Goal: Navigation & Orientation: Find specific page/section

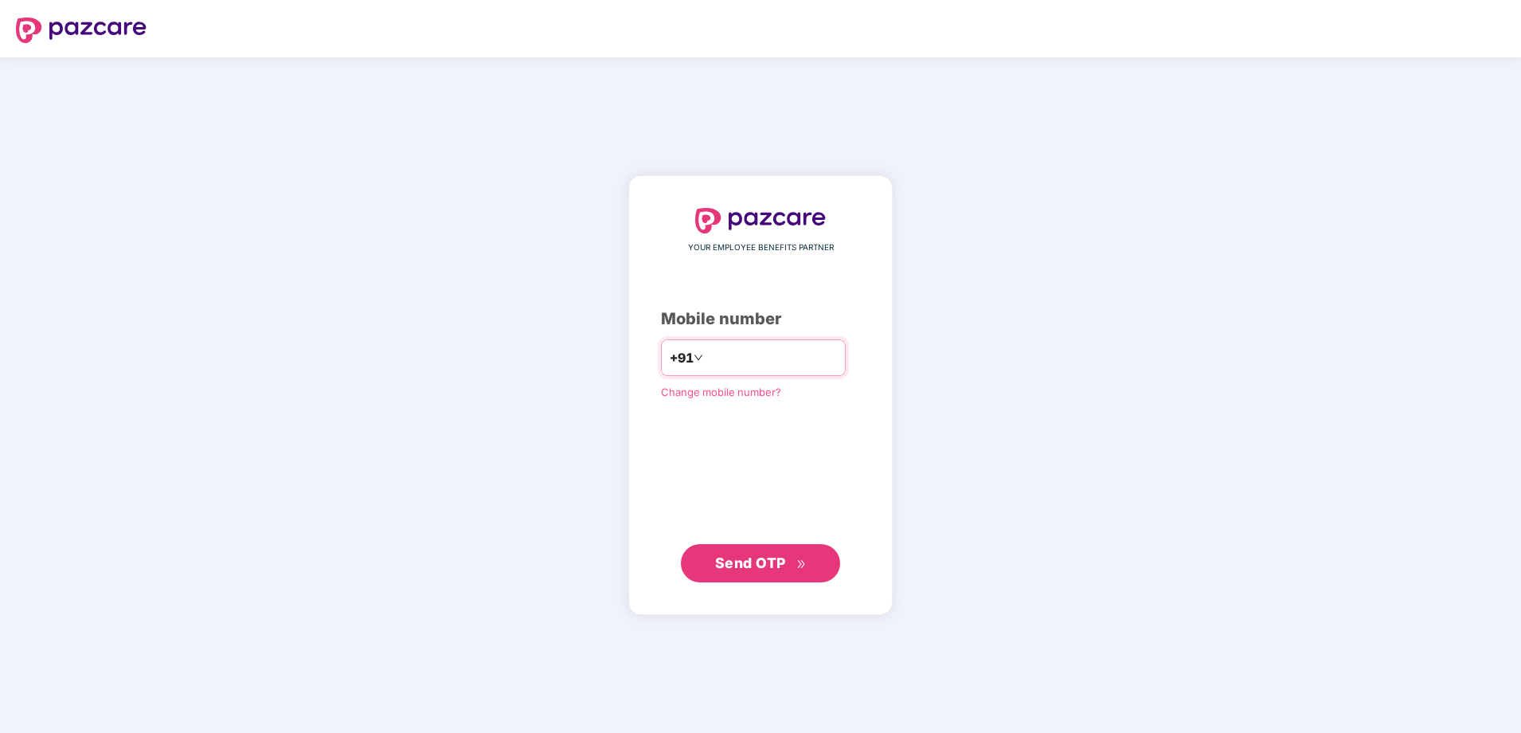
click at [729, 359] on input "number" at bounding box center [772, 357] width 131 height 25
type input "**********"
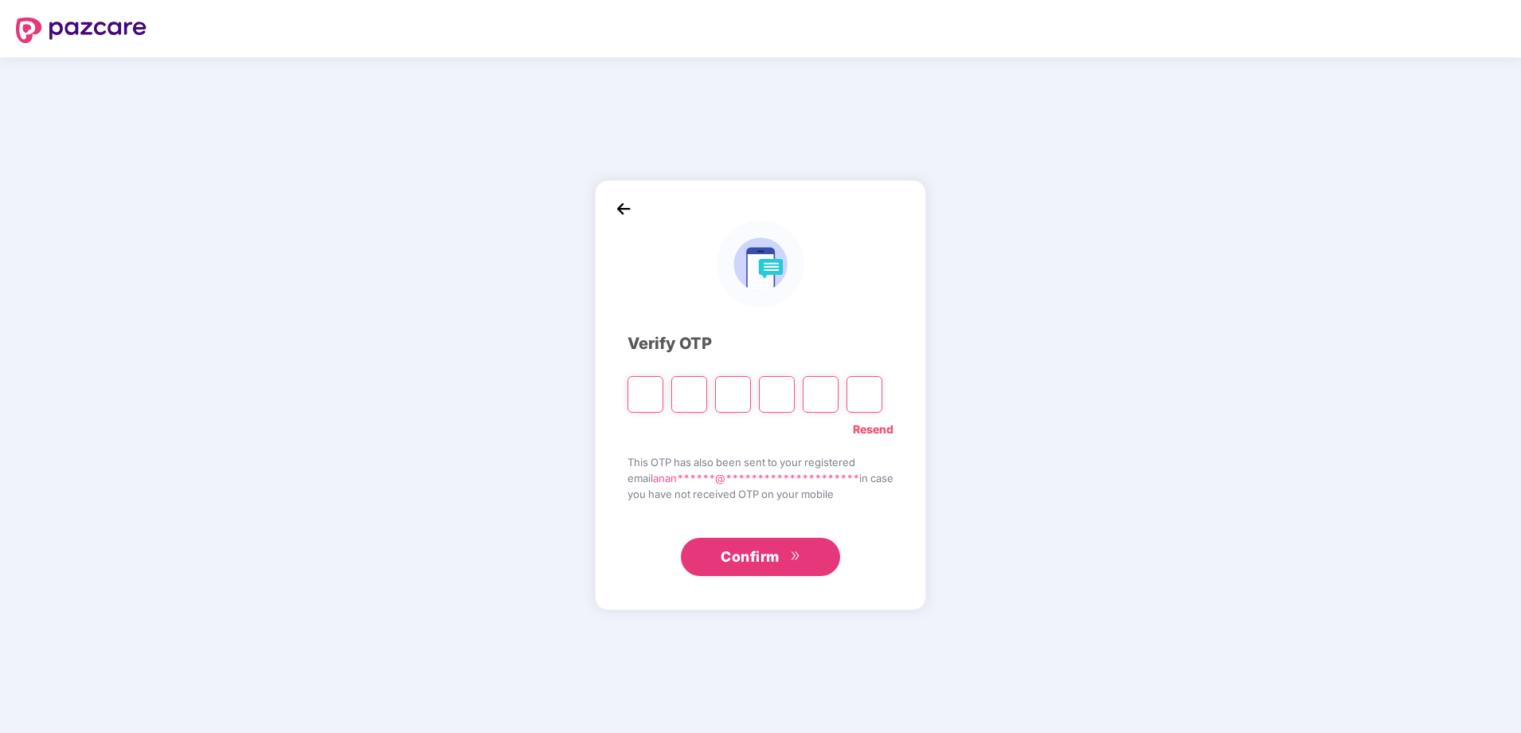
type input "*"
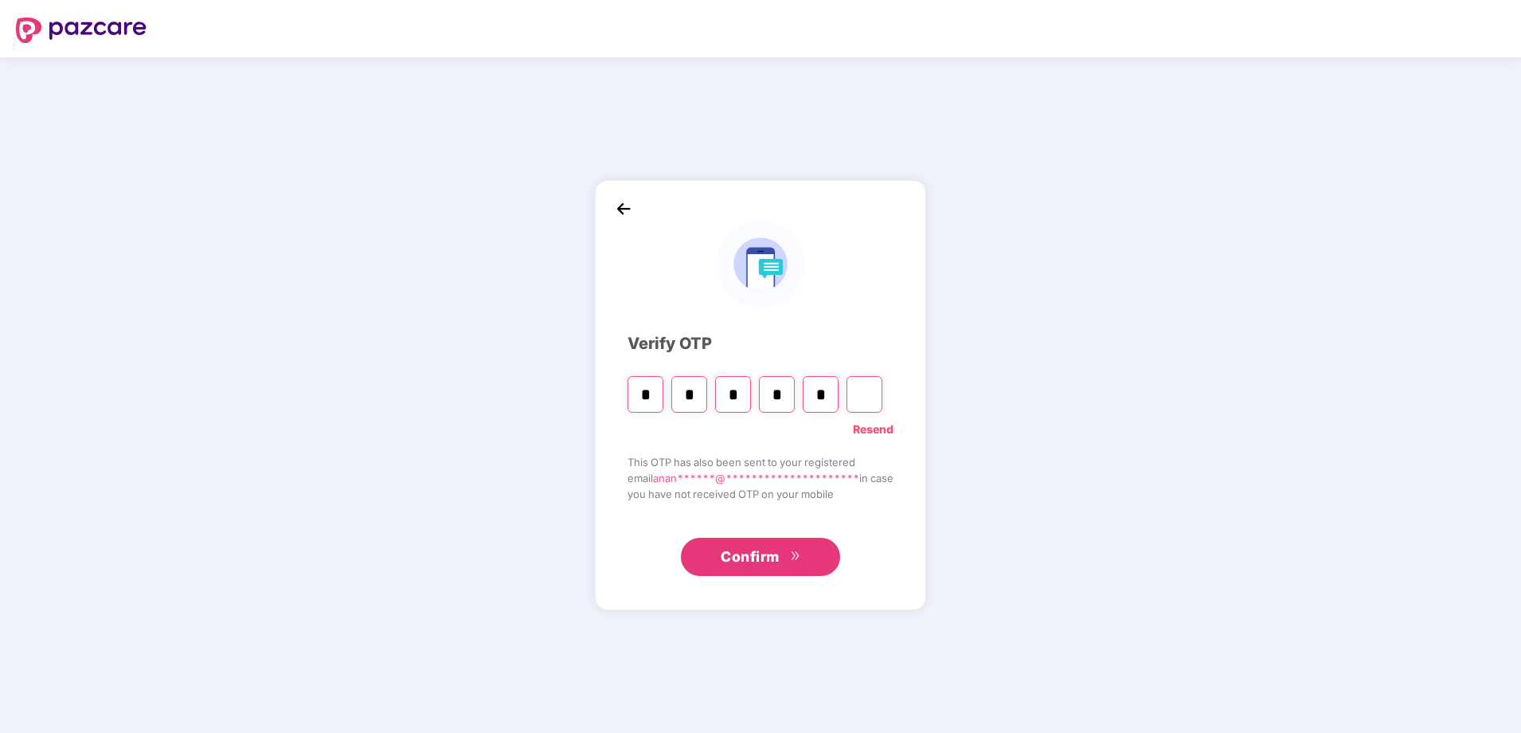
type input "*"
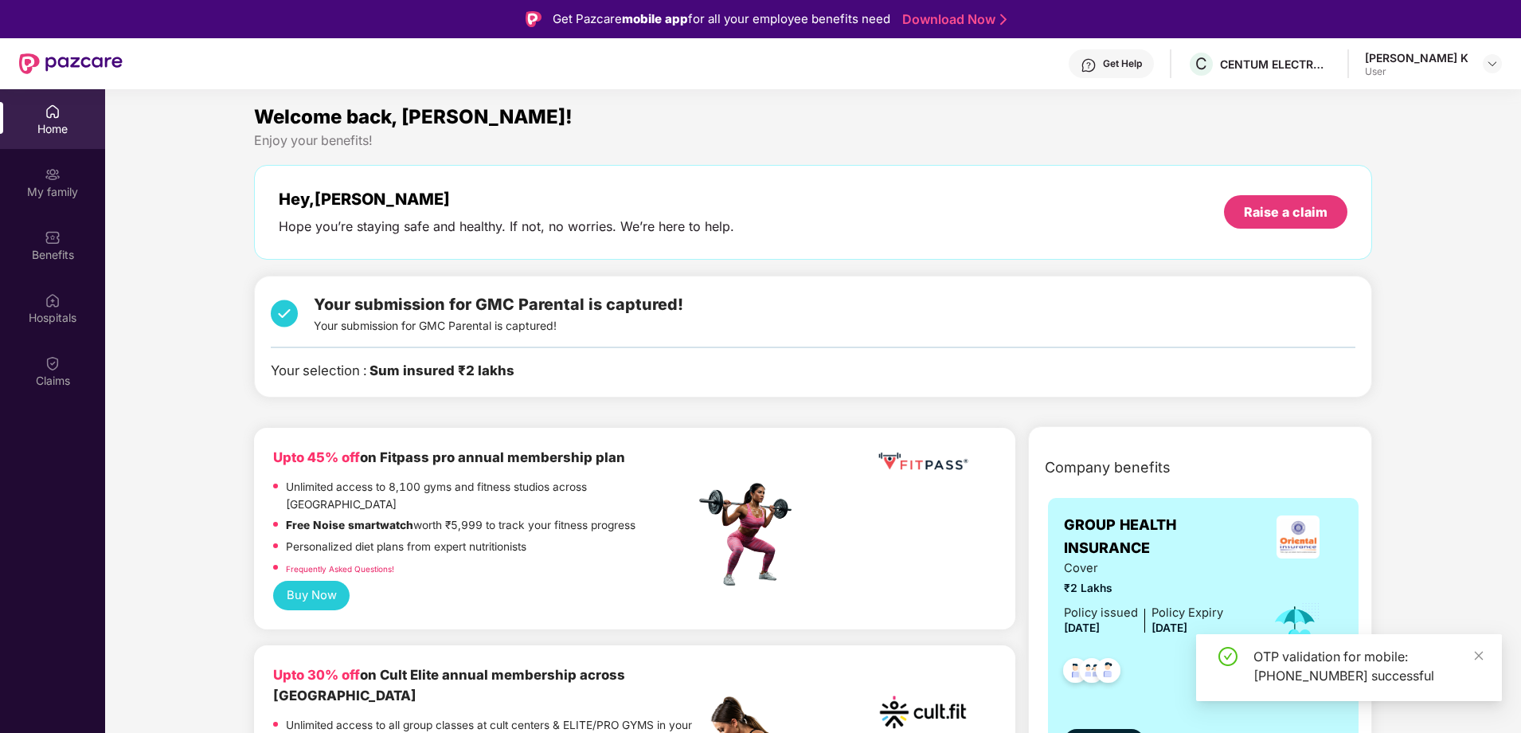
click at [1486, 656] on div "OTP validation for mobile: +918870361926 successful" at bounding box center [1349, 667] width 306 height 67
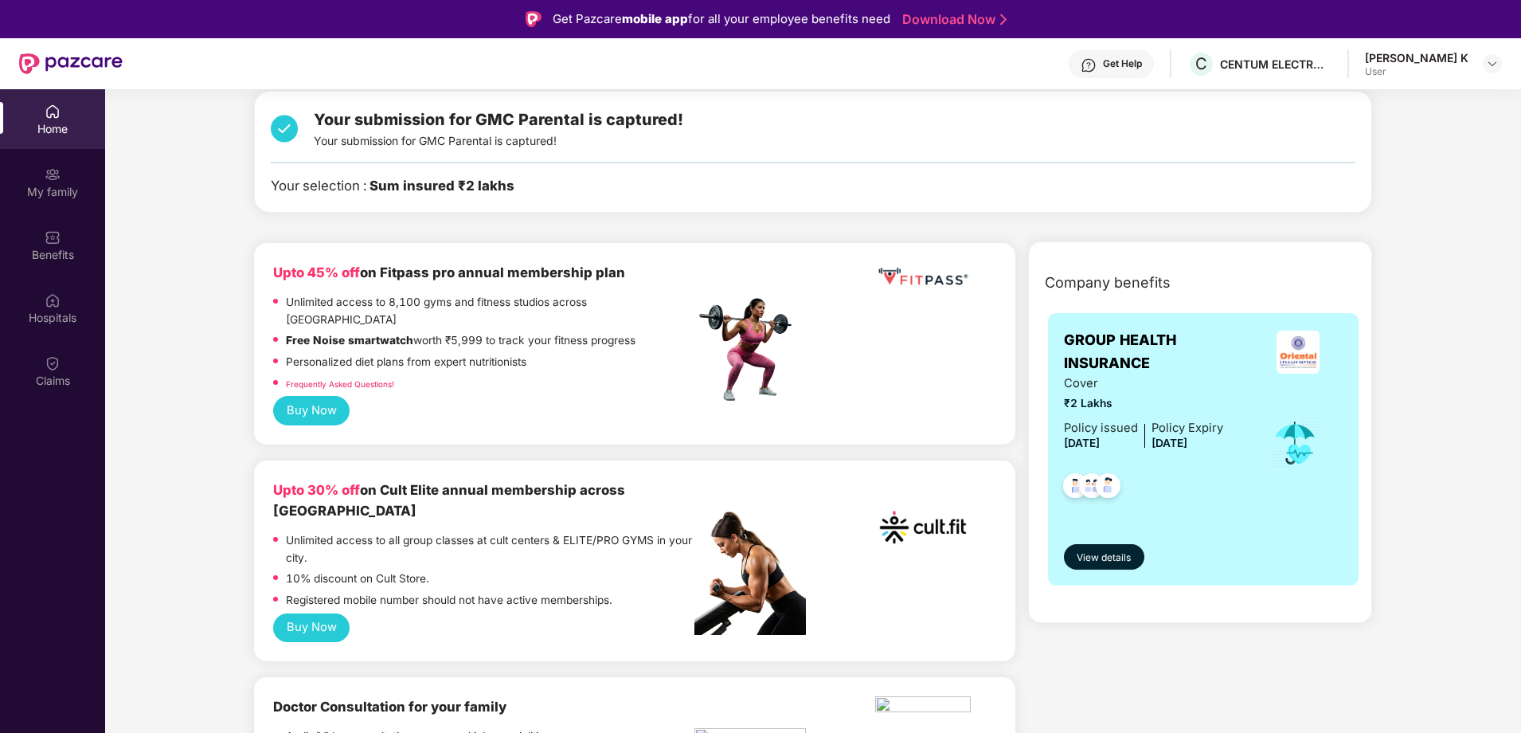
scroll to position [239, 0]
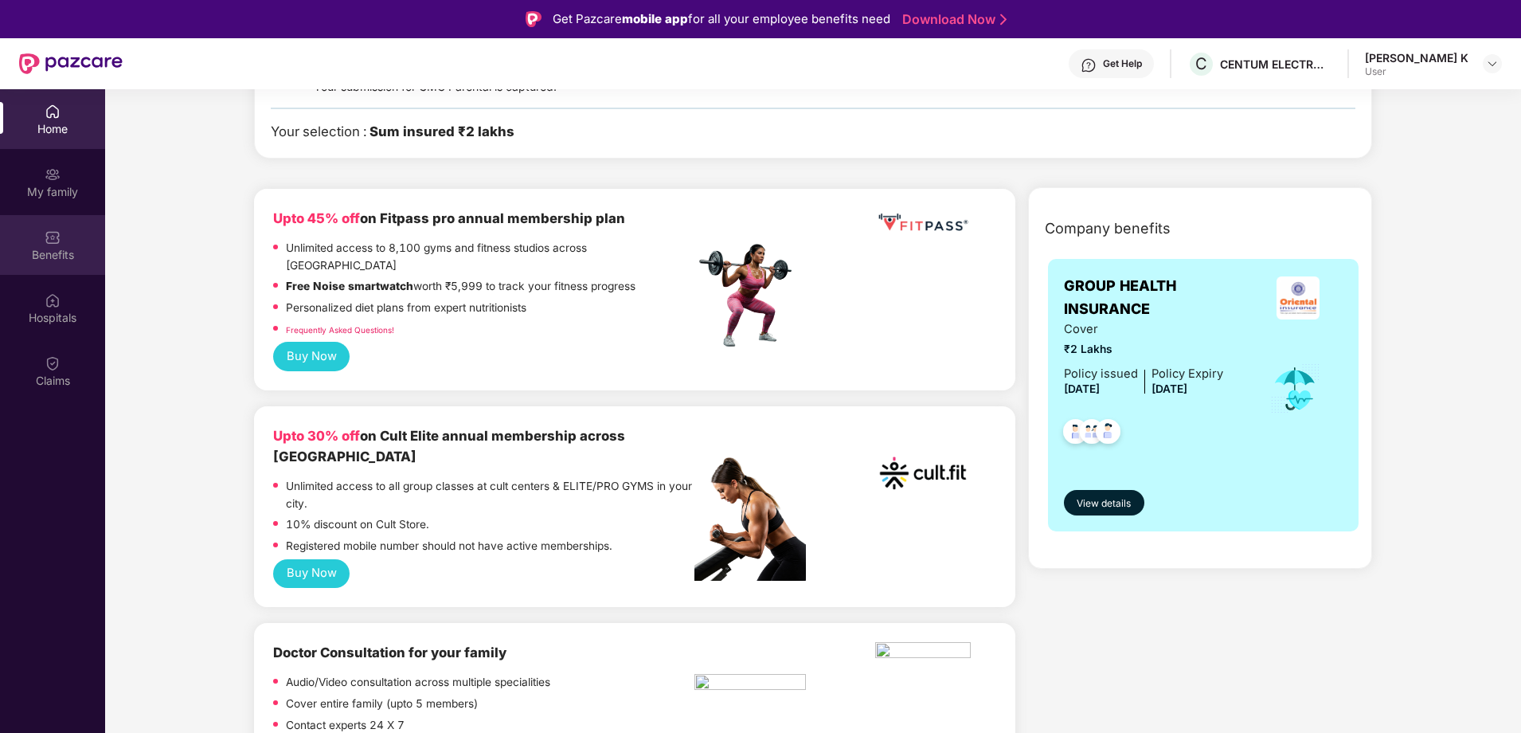
click at [43, 250] on div "Benefits" at bounding box center [52, 255] width 105 height 16
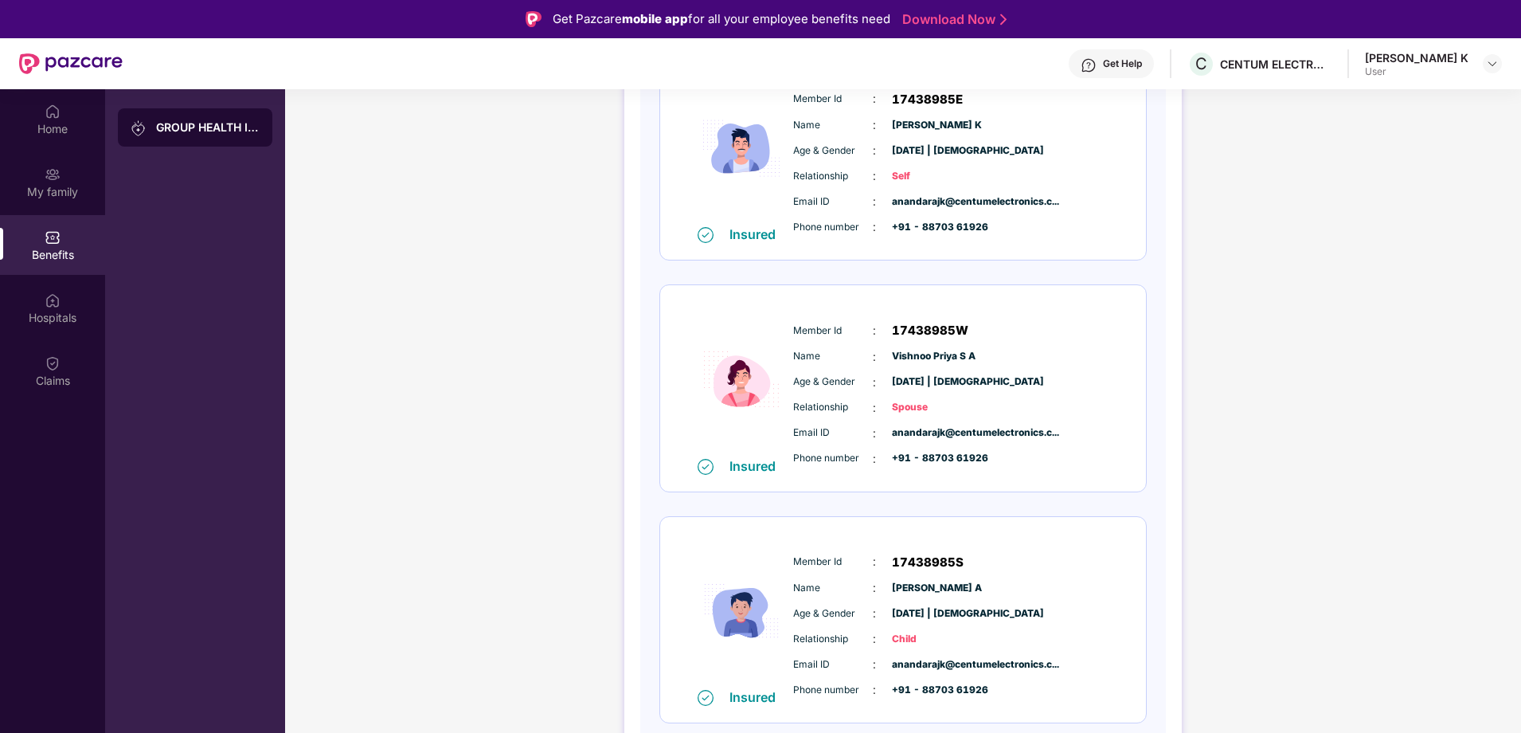
scroll to position [0, 0]
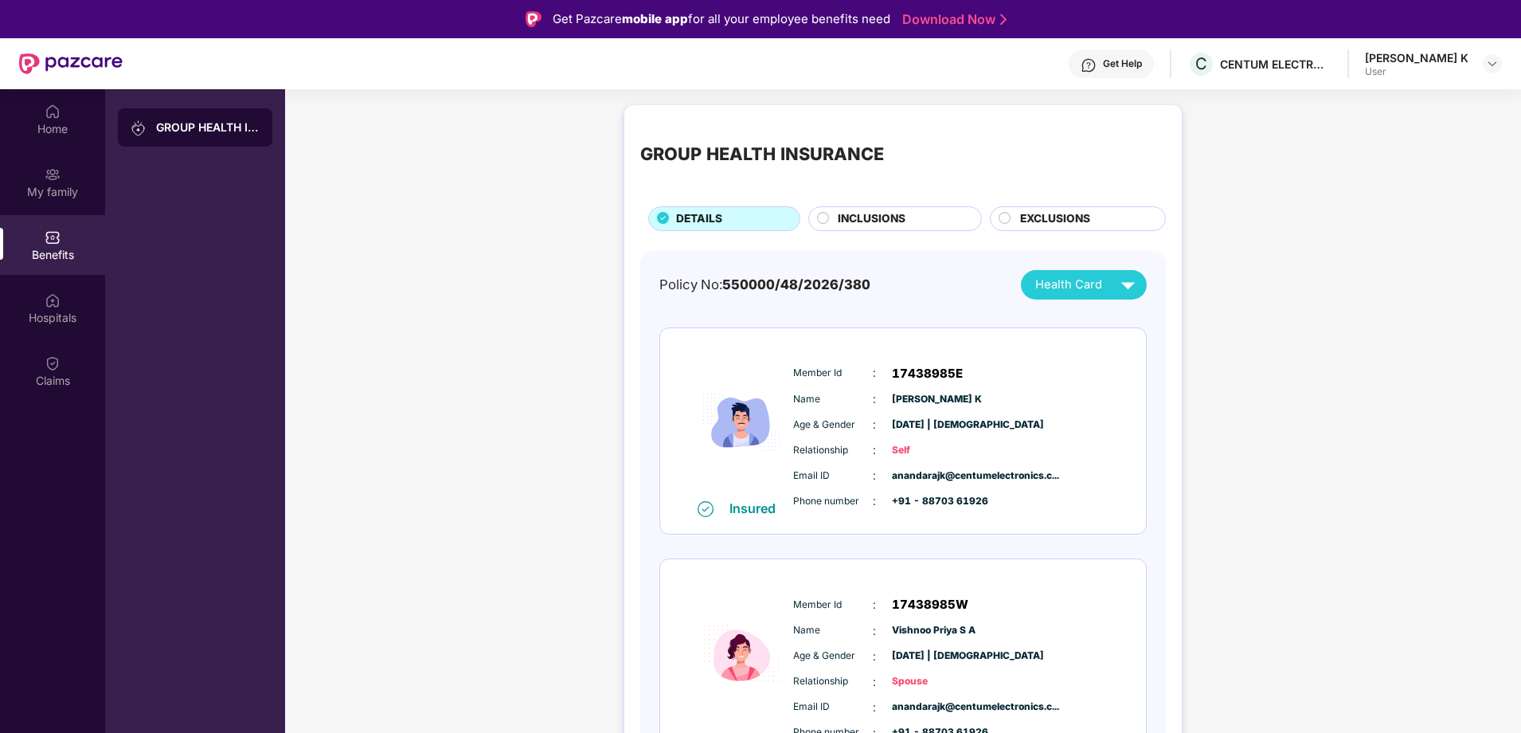
click at [886, 225] on span "INCLUSIONS" at bounding box center [872, 219] width 68 height 18
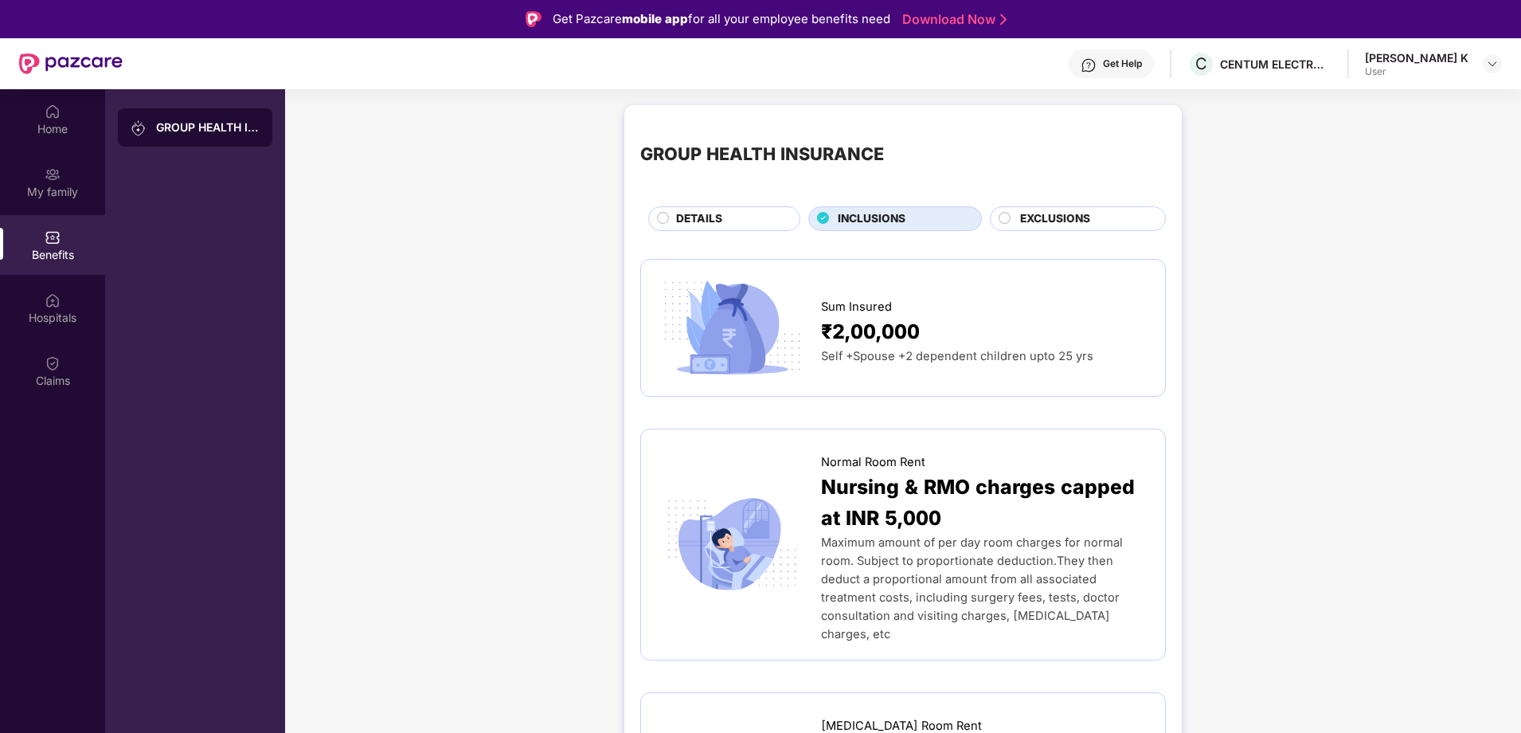
click at [886, 218] on span "INCLUSIONS" at bounding box center [872, 219] width 68 height 18
click at [1041, 217] on span "EXCLUSIONS" at bounding box center [1055, 219] width 70 height 18
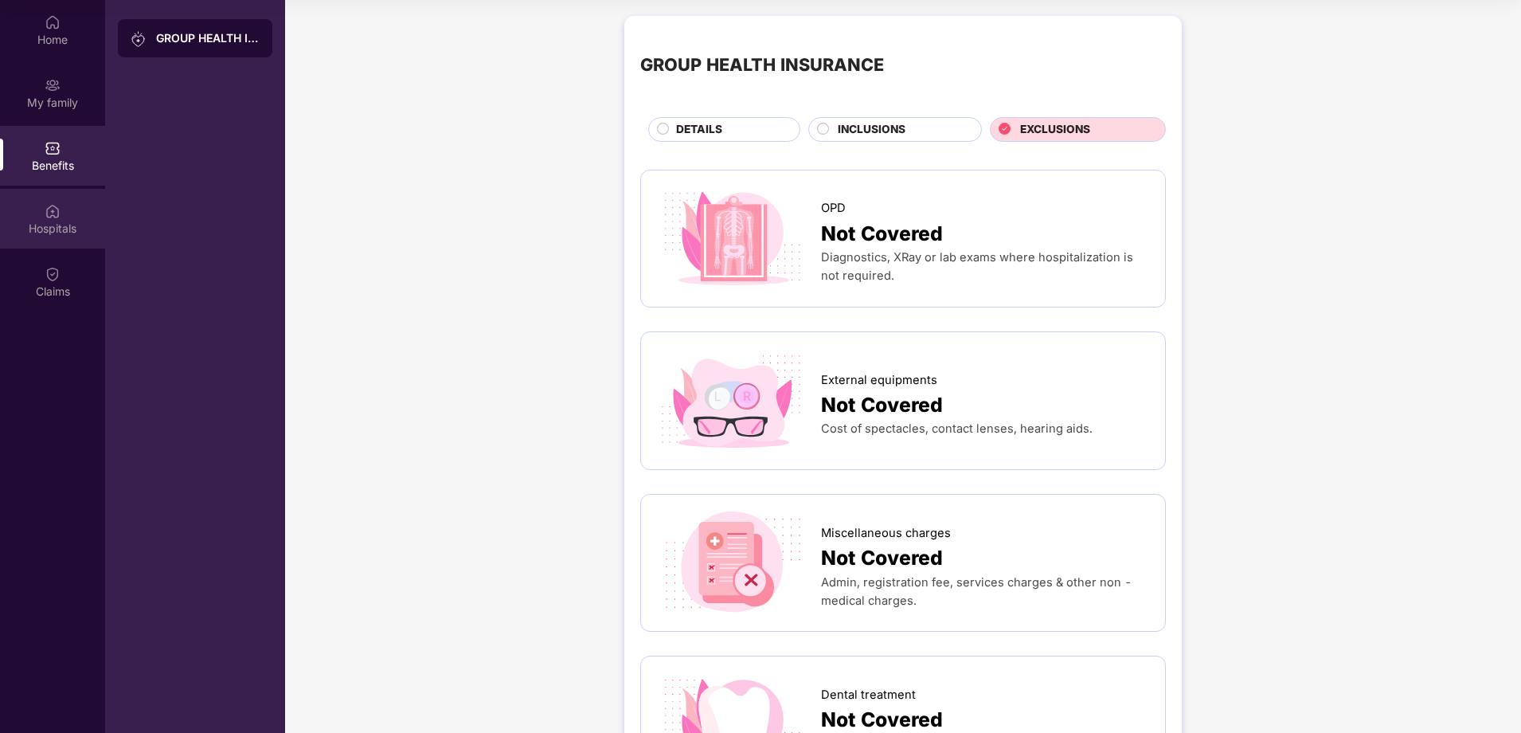
click at [49, 221] on div "Hospitals" at bounding box center [52, 229] width 105 height 16
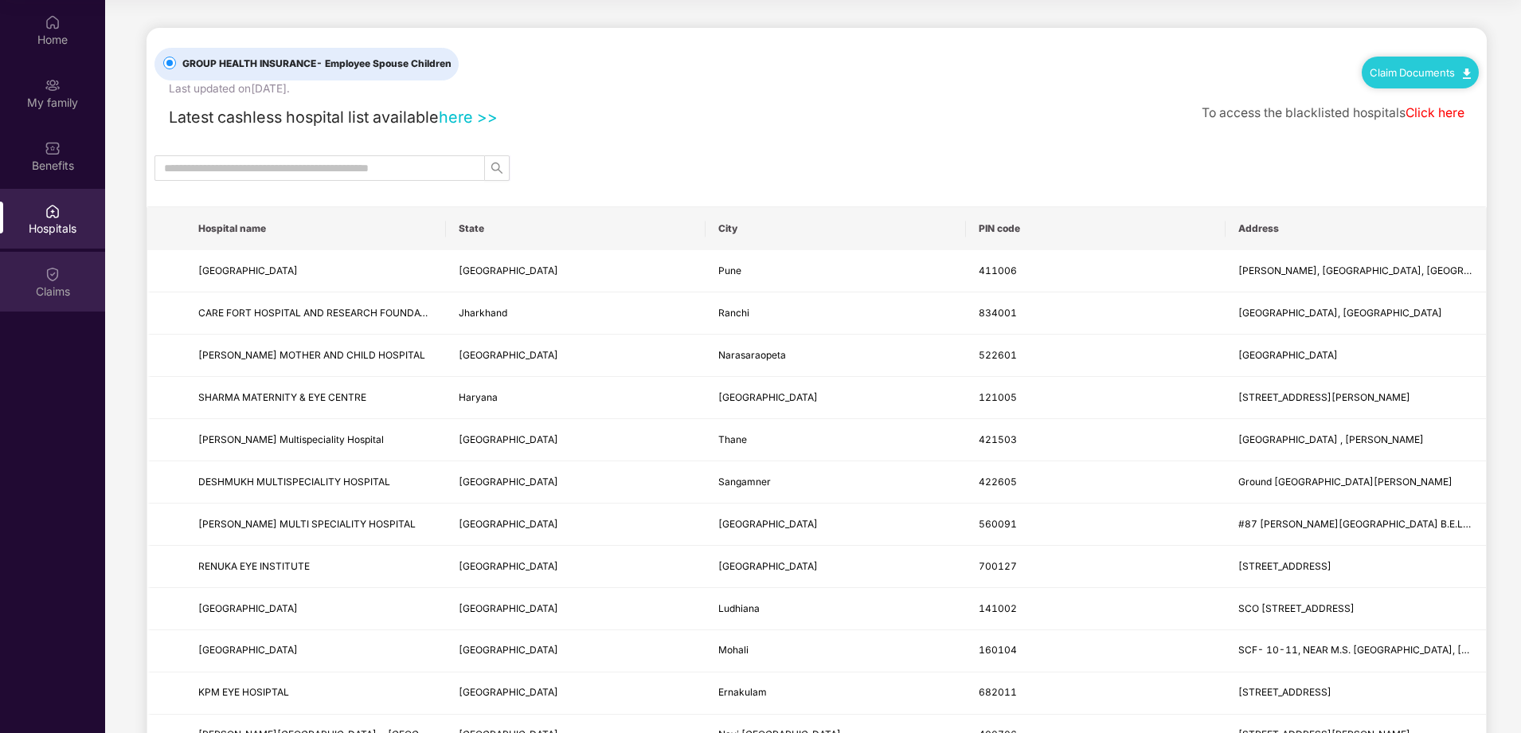
click at [51, 288] on div "Claims" at bounding box center [52, 292] width 105 height 16
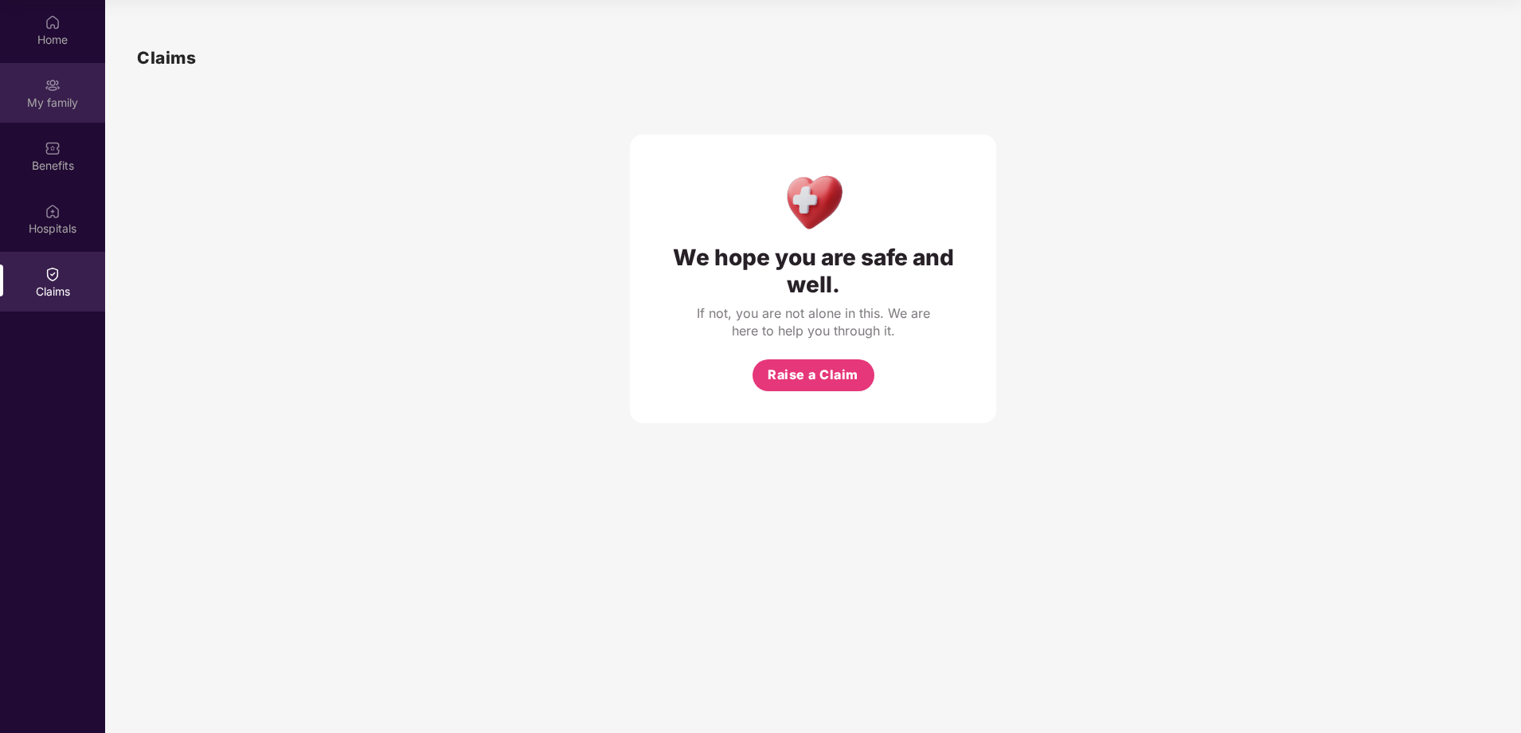
click at [53, 96] on div "My family" at bounding box center [52, 103] width 105 height 16
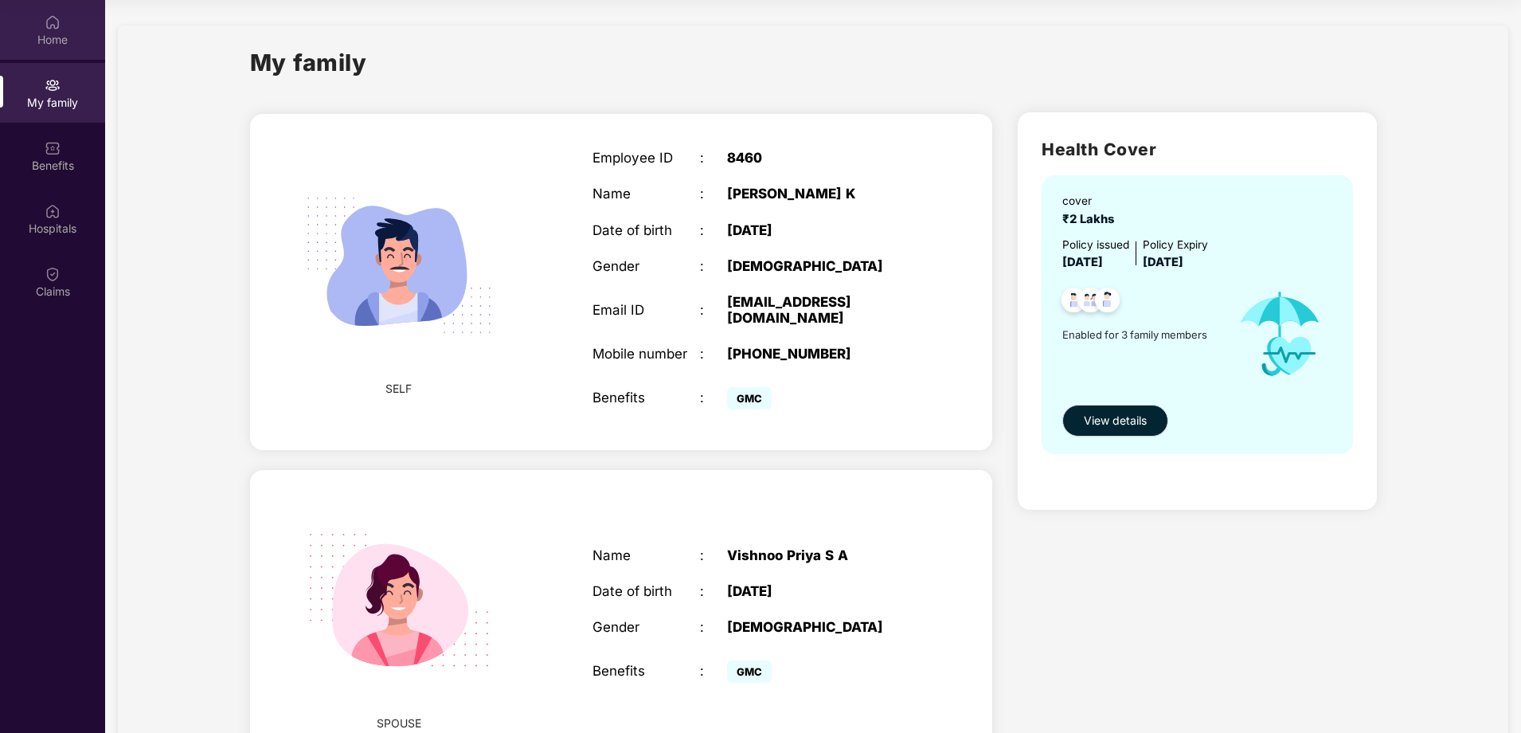
click at [45, 37] on div "Home" at bounding box center [52, 40] width 105 height 16
